Goal: Task Accomplishment & Management: Manage account settings

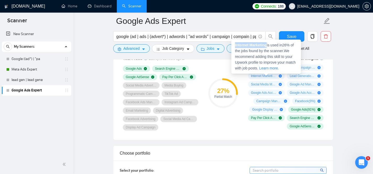
drag, startPoint x: 235, startPoint y: 44, endPoint x: 268, endPoint y: 44, distance: 32.8
click at [267, 44] on strong "Internet Marketing" at bounding box center [251, 45] width 32 height 4
copy strong "Internet Marketing"
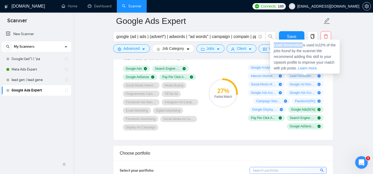
drag, startPoint x: 275, startPoint y: 45, endPoint x: 303, endPoint y: 44, distance: 28.6
click at [303, 44] on strong "Lead Generation" at bounding box center [288, 45] width 29 height 4
copy strong "Lead Generation"
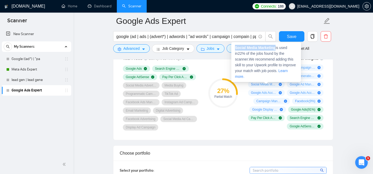
drag, startPoint x: 236, startPoint y: 48, endPoint x: 277, endPoint y: 47, distance: 41.2
click at [277, 47] on span "Social Media Marketing is used in 22 % of the jobs found by the scanner. We rec…" at bounding box center [265, 62] width 61 height 33
copy strong "Social Media Marketing"
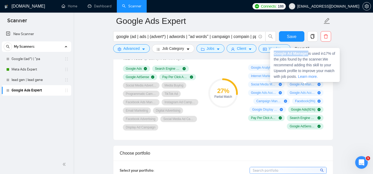
copy strong "Google Ad Manager"
drag, startPoint x: 275, startPoint y: 53, endPoint x: 309, endPoint y: 52, distance: 34.1
click at [309, 52] on span "Google Ad Manager is used in 17 % of the jobs found by the scanner. We recommen…" at bounding box center [304, 64] width 61 height 27
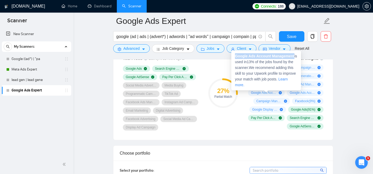
copy strong "Google Ads Account Management"
drag, startPoint x: 235, startPoint y: 56, endPoint x: 297, endPoint y: 56, distance: 61.4
click at [297, 55] on div "Google Ads Account Management is used in 13 % of the jobs found by the scanner.…" at bounding box center [267, 71] width 70 height 40
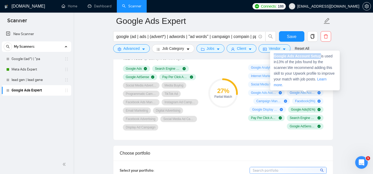
copy strong "Google Ads Account Setup"
drag, startPoint x: 275, startPoint y: 57, endPoint x: 322, endPoint y: 57, distance: 46.7
click at [321, 57] on strong "Google Ads Account Setup" at bounding box center [297, 56] width 47 height 4
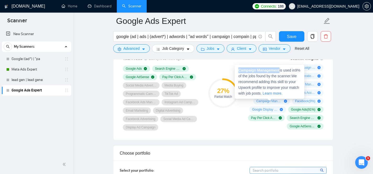
copy strong "Campaign Management"
drag, startPoint x: 239, startPoint y: 71, endPoint x: 281, endPoint y: 71, distance: 42.0
click at [280, 71] on strong "Campaign Management" at bounding box center [259, 70] width 41 height 4
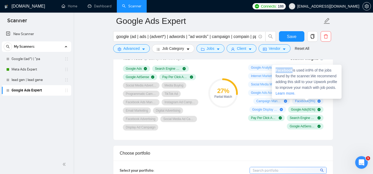
copy strong "Facebook"
drag, startPoint x: 277, startPoint y: 71, endPoint x: 293, endPoint y: 71, distance: 16.3
click at [293, 71] on strong "Facebook" at bounding box center [284, 70] width 17 height 4
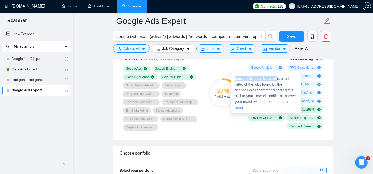
copy strong "Google Display Network"
drag, startPoint x: 236, startPoint y: 79, endPoint x: 278, endPoint y: 78, distance: 42.0
click at [277, 78] on strong "Google Display Network" at bounding box center [256, 79] width 42 height 4
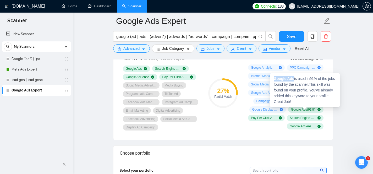
copy strong "Google Ads"
drag, startPoint x: 275, startPoint y: 79, endPoint x: 294, endPoint y: 79, distance: 19.2
click at [294, 79] on strong "Google Ads" at bounding box center [284, 79] width 20 height 4
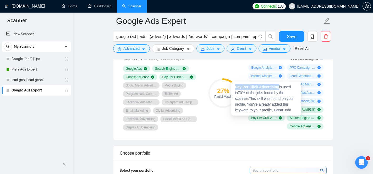
drag, startPoint x: 236, startPoint y: 88, endPoint x: 280, endPoint y: 89, distance: 43.8
click at [280, 89] on div "Pay Per Click Advertising is used in 70 % of the jobs found by the scanner. Thi…" at bounding box center [267, 99] width 70 height 34
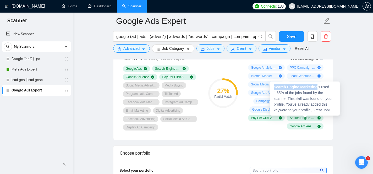
drag, startPoint x: 275, startPoint y: 88, endPoint x: 318, endPoint y: 89, distance: 43.5
click at [318, 89] on div "Search Engine Marketing is used in 65 % of the jobs found by the scanner. This …" at bounding box center [305, 99] width 70 height 34
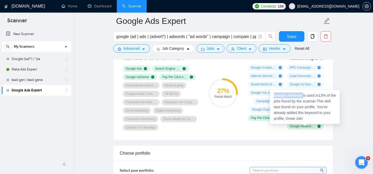
drag, startPoint x: 275, startPoint y: 95, endPoint x: 303, endPoint y: 97, distance: 28.1
click at [303, 97] on strong "Google AdSense" at bounding box center [288, 95] width 29 height 4
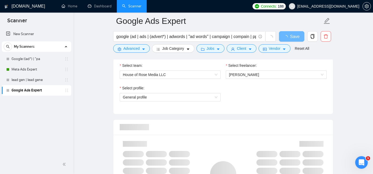
scroll to position [280, 0]
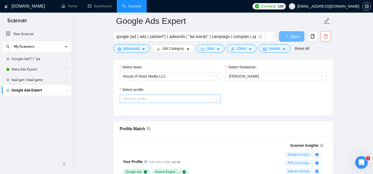
click at [209, 100] on span "General profile" at bounding box center [170, 99] width 95 height 8
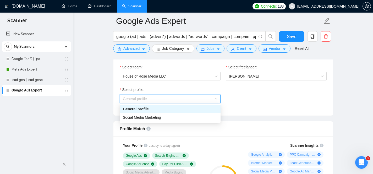
click at [236, 106] on div "Select profile: General profile" at bounding box center [223, 98] width 212 height 23
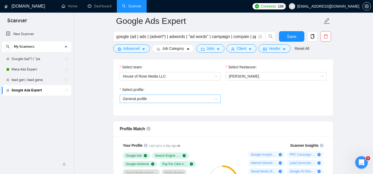
click at [216, 102] on span "General profile" at bounding box center [170, 99] width 95 height 8
click at [250, 103] on div "Select profile: General profile" at bounding box center [223, 98] width 212 height 23
click at [212, 96] on span "General profile" at bounding box center [170, 99] width 95 height 8
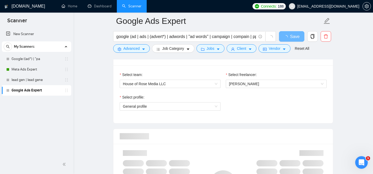
scroll to position [279, 0]
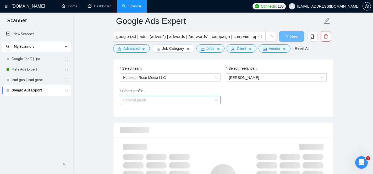
click at [213, 101] on span "General profile" at bounding box center [170, 100] width 95 height 8
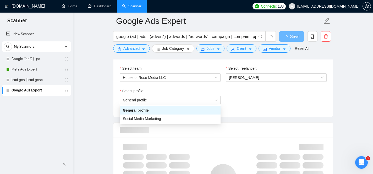
click at [238, 104] on div "Select profile: General profile" at bounding box center [223, 99] width 212 height 23
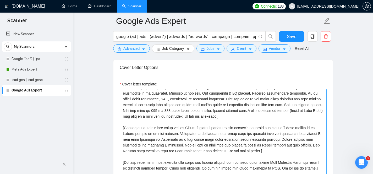
scroll to position [40, 0]
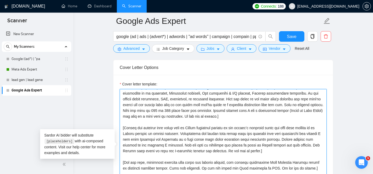
drag, startPoint x: 194, startPoint y: 134, endPoint x: 153, endPoint y: 134, distance: 41.2
click at [153, 134] on textarea "Cover letter template:" at bounding box center [223, 148] width 207 height 118
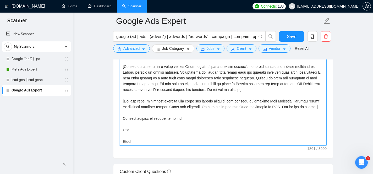
scroll to position [617, 0]
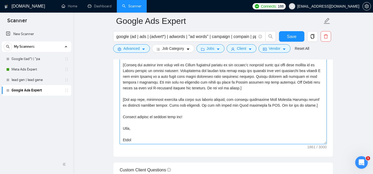
drag, startPoint x: 298, startPoint y: 95, endPoint x: 275, endPoint y: 94, distance: 23.9
click at [275, 94] on textarea "Cover letter template:" at bounding box center [223, 85] width 207 height 118
drag, startPoint x: 309, startPoint y: 100, endPoint x: 295, endPoint y: 100, distance: 14.4
click at [295, 100] on textarea "Cover letter template:" at bounding box center [223, 85] width 207 height 118
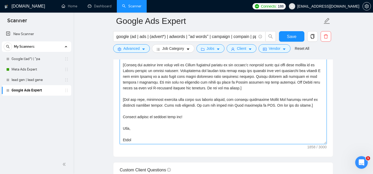
drag, startPoint x: 168, startPoint y: 107, endPoint x: 128, endPoint y: 104, distance: 40.5
click at [128, 104] on textarea "Cover letter template:" at bounding box center [223, 85] width 207 height 118
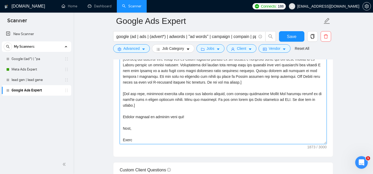
click at [232, 96] on textarea "Cover letter template:" at bounding box center [223, 85] width 207 height 118
drag, startPoint x: 149, startPoint y: 107, endPoint x: 141, endPoint y: 106, distance: 8.9
click at [141, 106] on textarea "Cover letter template:" at bounding box center [223, 85] width 207 height 118
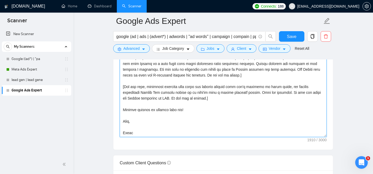
scroll to position [620, 0]
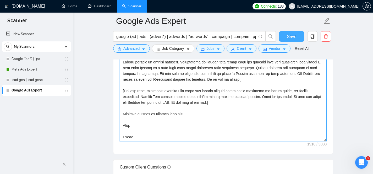
type textarea "Hi! [In 230 characters, write a powerful first hook that names the client’s cor…"
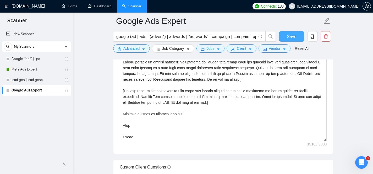
click at [288, 35] on span "Save" at bounding box center [291, 36] width 9 height 7
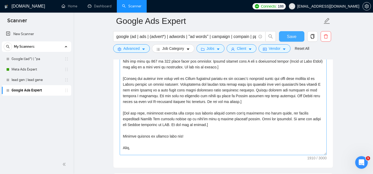
scroll to position [40, 0]
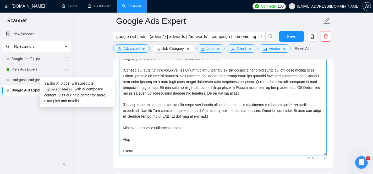
drag, startPoint x: 288, startPoint y: 105, endPoint x: 125, endPoint y: 105, distance: 163.1
click at [125, 105] on textarea "Cover letter template:" at bounding box center [223, 96] width 207 height 118
click at [264, 95] on textarea "Cover letter template:" at bounding box center [223, 96] width 207 height 118
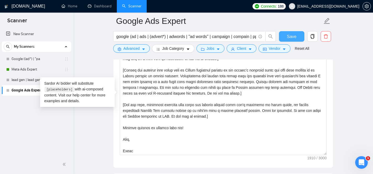
click at [288, 38] on span "Save" at bounding box center [291, 36] width 9 height 7
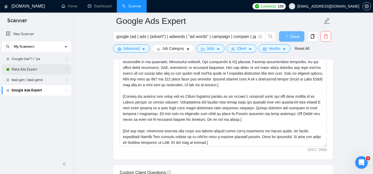
click at [40, 67] on link "Meta Ads Expert" at bounding box center [37, 69] width 50 height 10
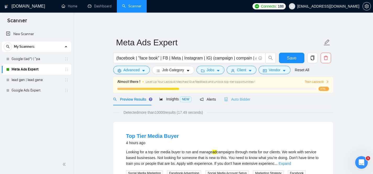
click at [240, 103] on div "Auto Bidder" at bounding box center [237, 99] width 26 height 12
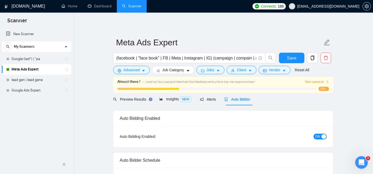
checkbox input "true"
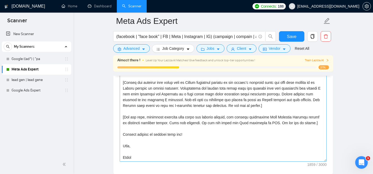
scroll to position [38, 0]
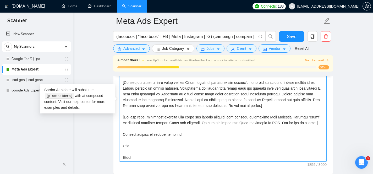
drag, startPoint x: 232, startPoint y: 115, endPoint x: 125, endPoint y: 113, distance: 106.7
click at [125, 113] on textarea "Cover letter template:" at bounding box center [223, 103] width 207 height 118
paste textarea "that isn't answered by their brief,"
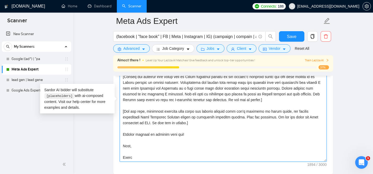
scroll to position [40, 0]
type textarea "Hi! [In 230 characters, write a powerful first hook that names the client’s cor…"
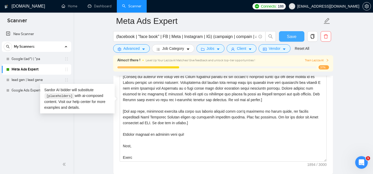
click at [294, 39] on span "Save" at bounding box center [291, 36] width 9 height 7
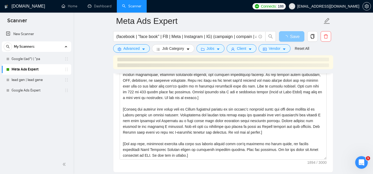
scroll to position [797, 0]
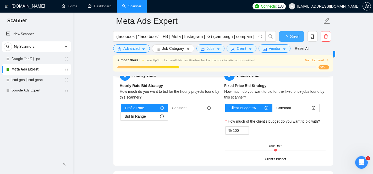
checkbox input "true"
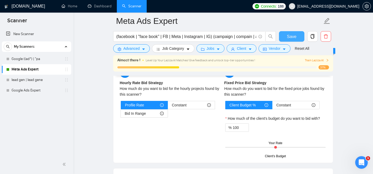
scroll to position [712, 0]
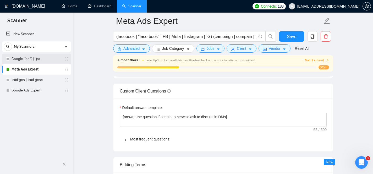
click at [40, 58] on link "Google ((ad*) | "pa" at bounding box center [37, 59] width 50 height 10
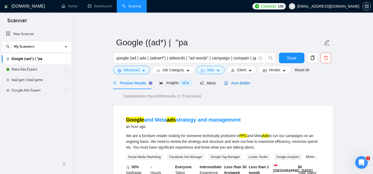
click at [230, 82] on span "Auto Bidder" at bounding box center [237, 83] width 26 height 4
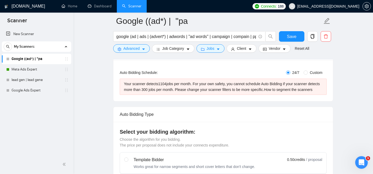
scroll to position [80, 0]
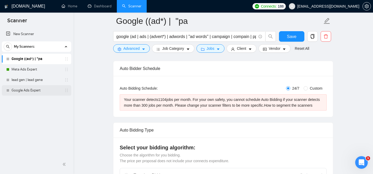
click at [41, 94] on link "Google Ads Expert" at bounding box center [37, 90] width 50 height 10
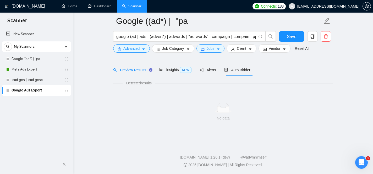
scroll to position [17, 0]
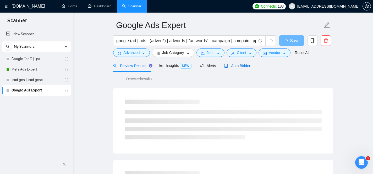
click at [233, 65] on span "Auto Bidder" at bounding box center [237, 66] width 26 height 4
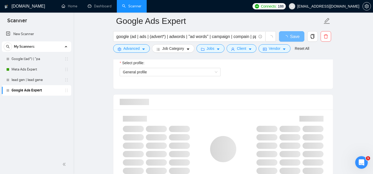
scroll to position [304, 0]
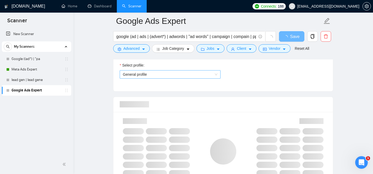
click at [216, 73] on span "General profile" at bounding box center [170, 75] width 95 height 8
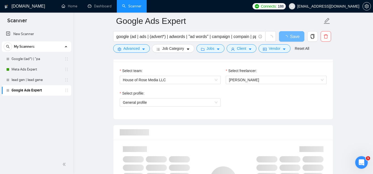
scroll to position [274, 0]
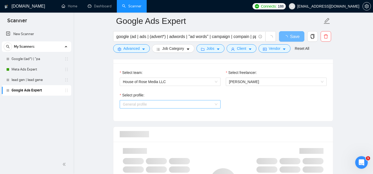
click at [211, 105] on span "General profile" at bounding box center [170, 104] width 95 height 8
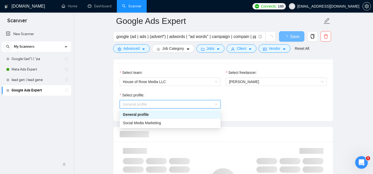
click at [250, 109] on div "Select profile: General profile" at bounding box center [223, 103] width 212 height 23
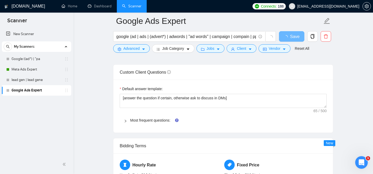
scroll to position [707, 0]
click at [149, 120] on link "Most frequent questions:" at bounding box center [150, 120] width 40 height 4
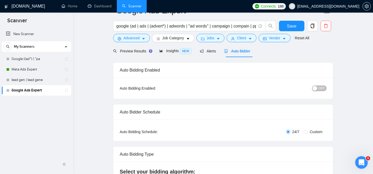
scroll to position [0, 0]
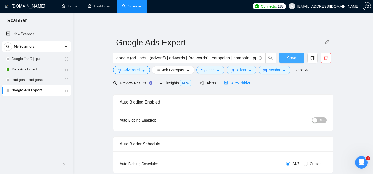
click at [295, 56] on span "Save" at bounding box center [291, 58] width 9 height 7
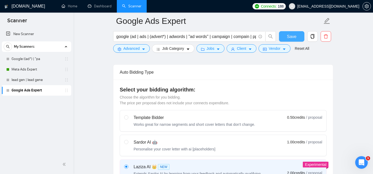
scroll to position [271, 0]
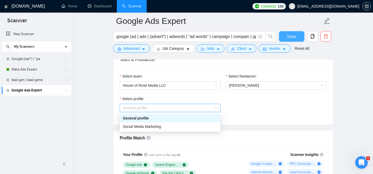
click at [219, 109] on div "General profile" at bounding box center [170, 108] width 101 height 8
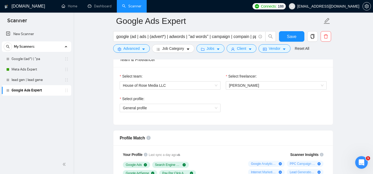
click at [232, 104] on div "Select profile: General profile" at bounding box center [223, 107] width 212 height 23
click at [211, 110] on span "General profile" at bounding box center [170, 108] width 95 height 8
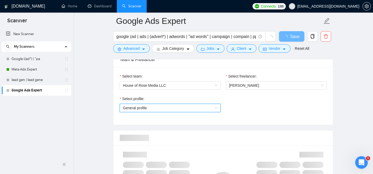
click at [212, 107] on span "General profile" at bounding box center [170, 108] width 95 height 8
